Goal: Transaction & Acquisition: Purchase product/service

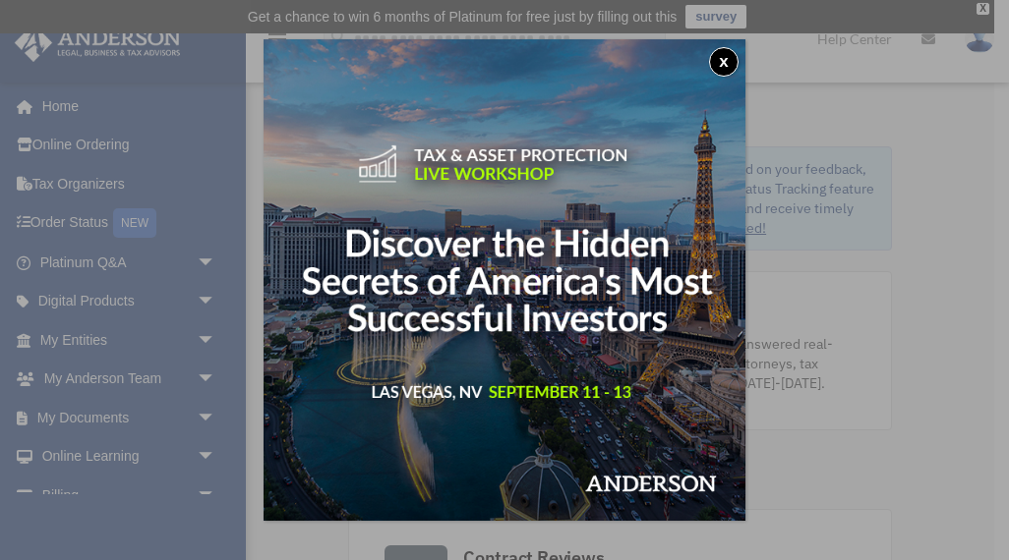
click at [724, 59] on button "x" at bounding box center [723, 61] width 29 height 29
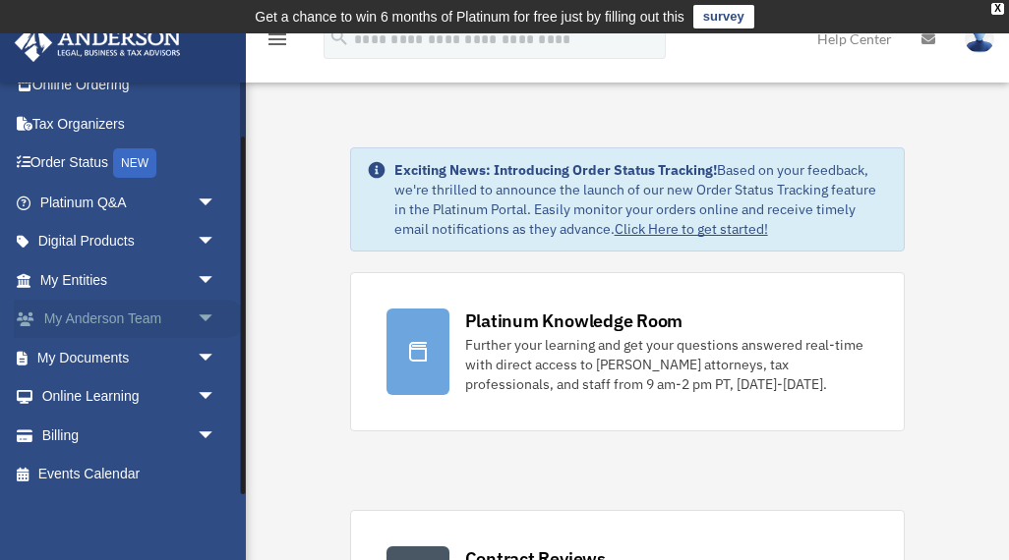
scroll to position [64, 0]
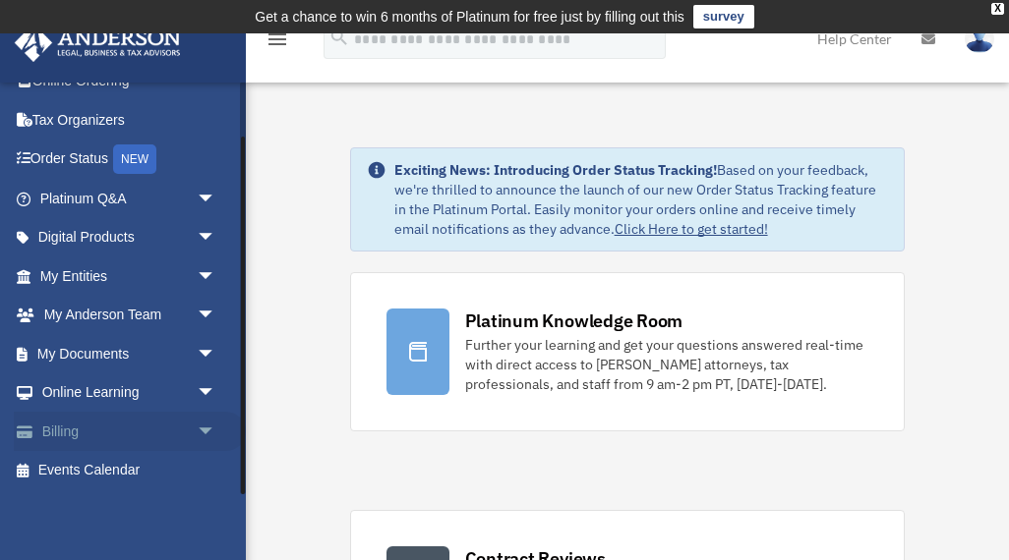
click at [205, 426] on span "arrow_drop_down" at bounding box center [216, 432] width 39 height 40
click at [145, 469] on link "$ Open Invoices" at bounding box center [137, 471] width 218 height 40
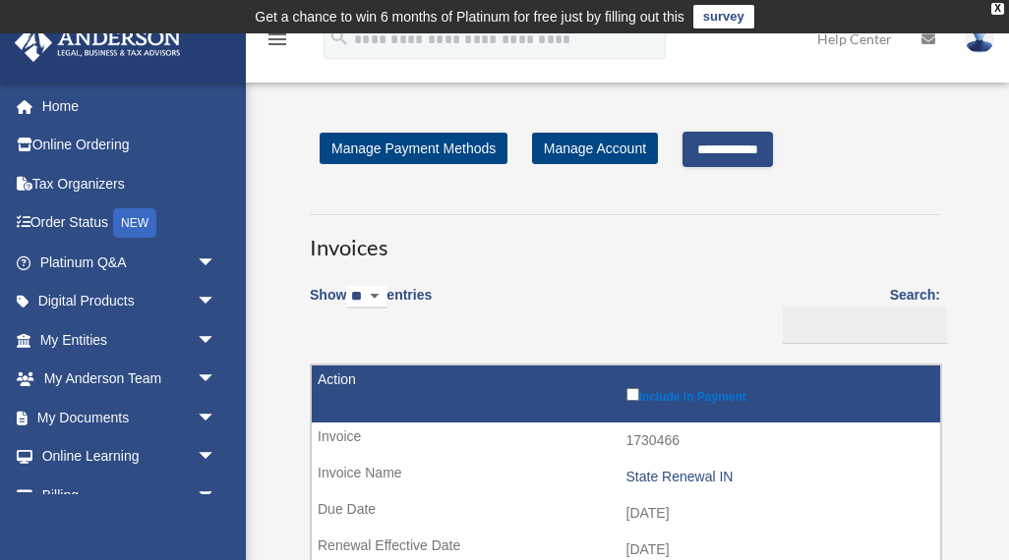
click at [737, 144] on input "**********" at bounding box center [727, 149] width 90 height 35
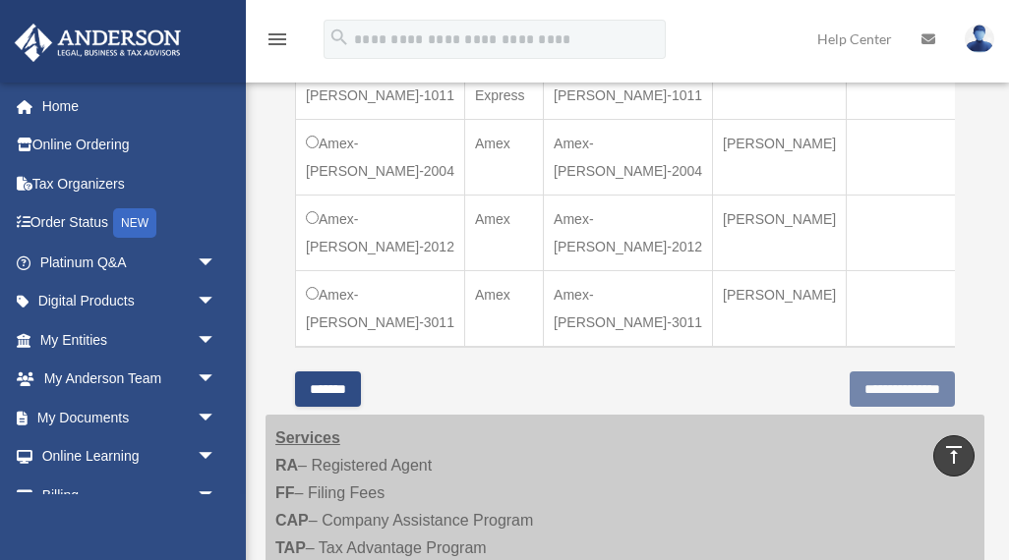
scroll to position [944, 0]
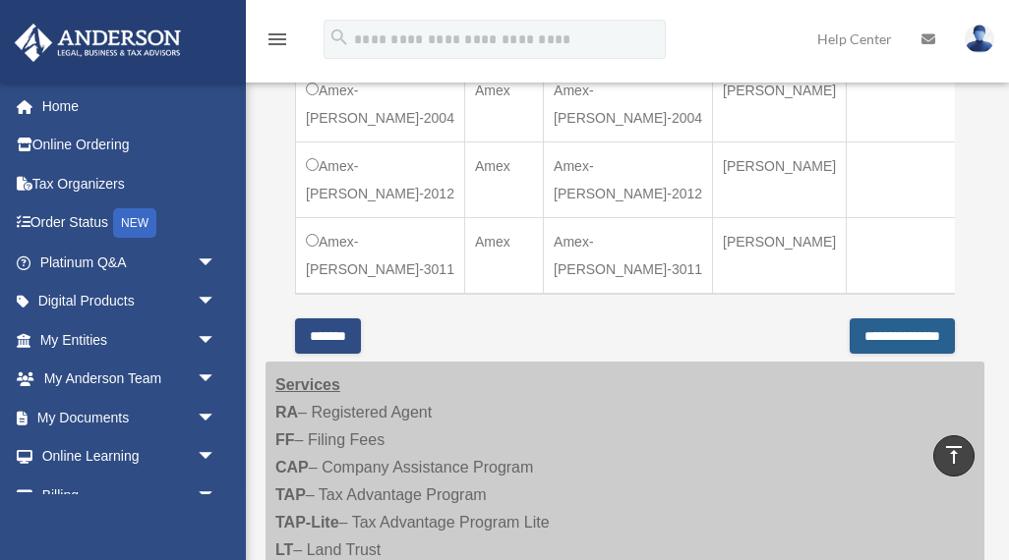
click at [876, 354] on input "**********" at bounding box center [902, 336] width 105 height 35
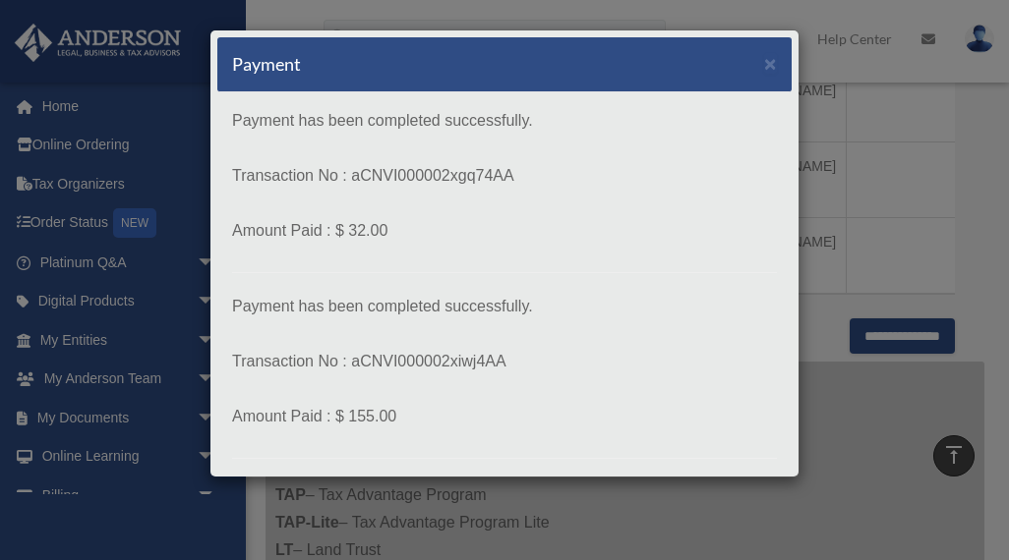
scroll to position [97, 0]
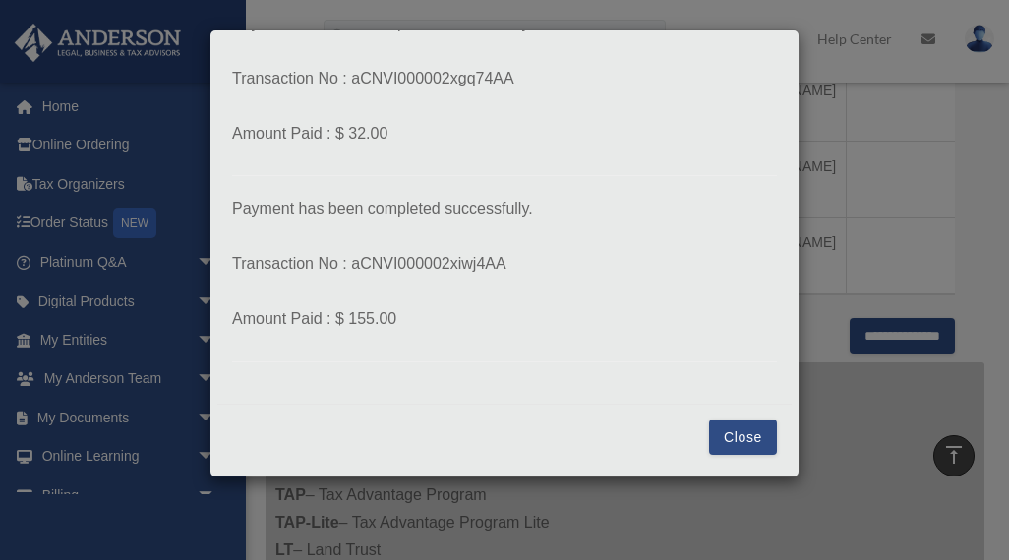
click at [745, 434] on button "Close" at bounding box center [743, 437] width 68 height 35
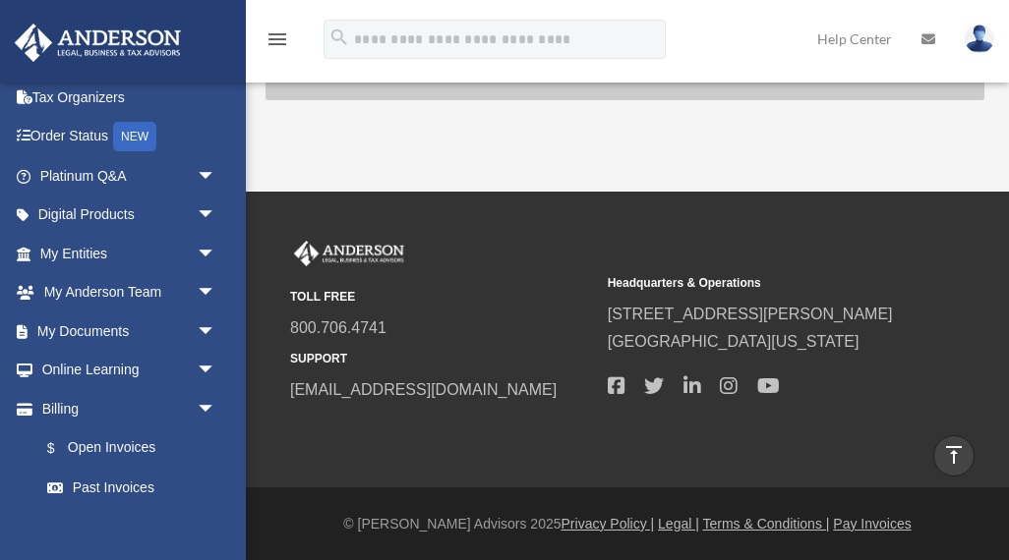
scroll to position [120, 0]
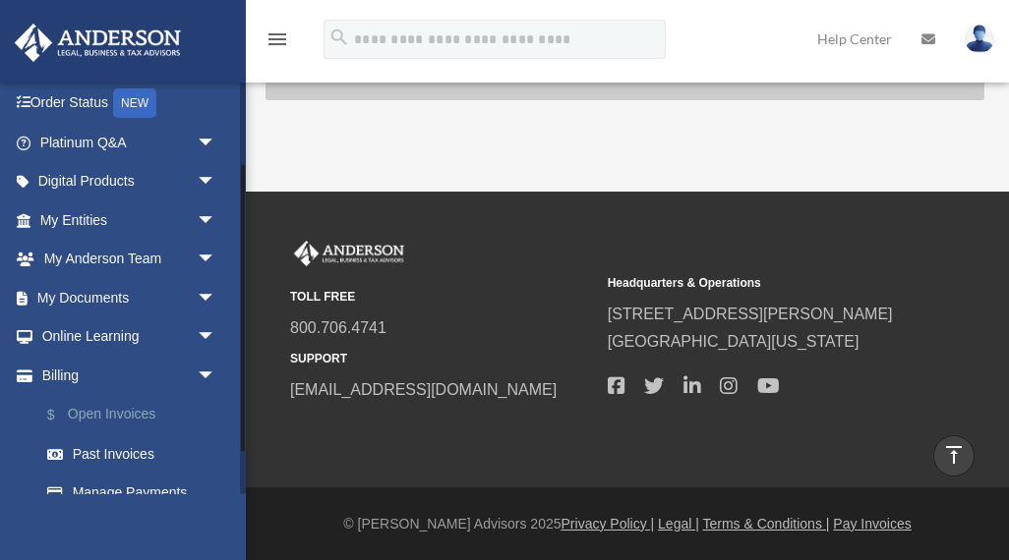
click at [128, 413] on link "$ Open Invoices" at bounding box center [137, 415] width 218 height 40
